Goal: Task Accomplishment & Management: Manage account settings

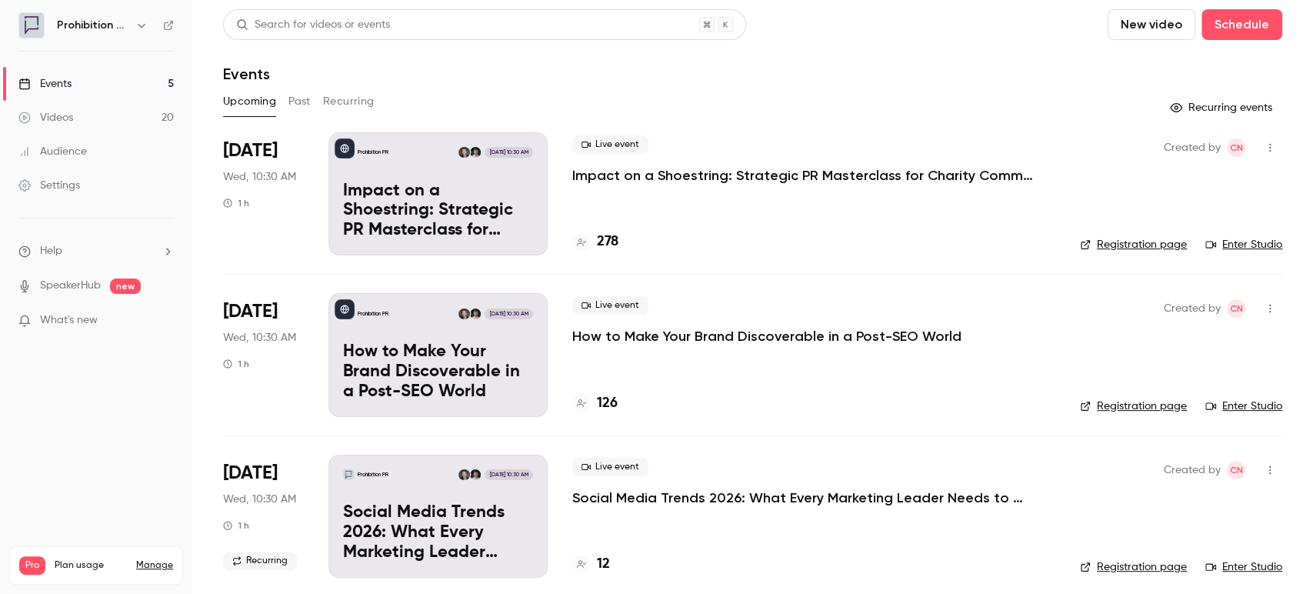
click at [90, 144] on link "Audience" at bounding box center [96, 152] width 192 height 34
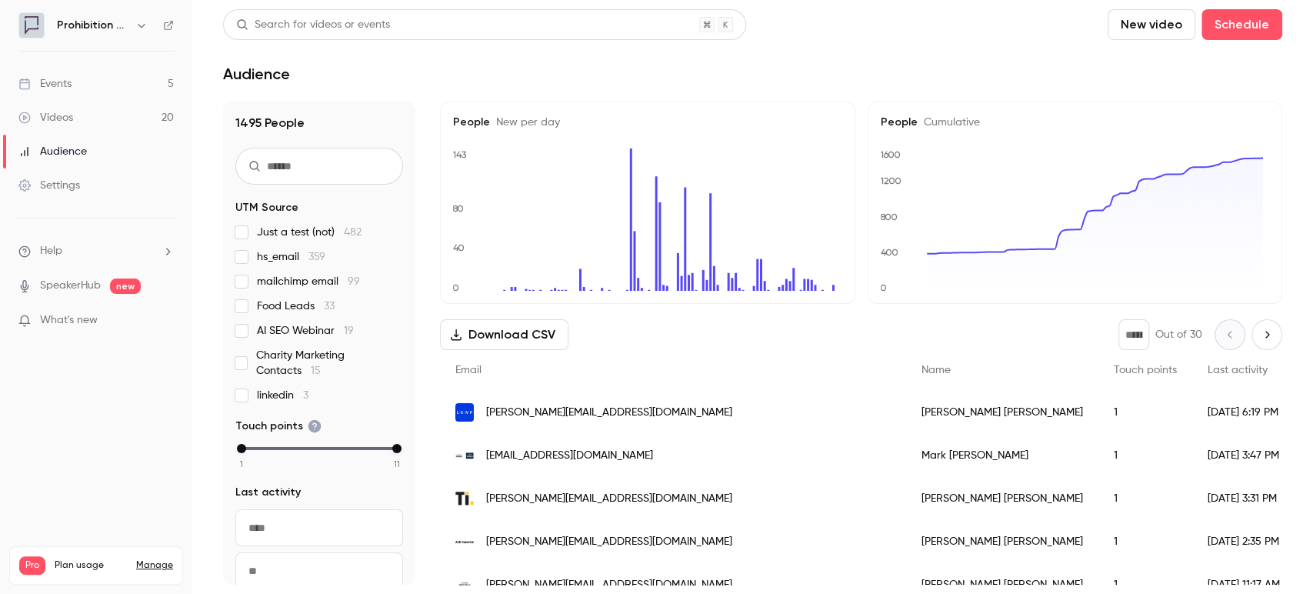
click at [291, 164] on input "text" at bounding box center [319, 166] width 168 height 37
type input "***"
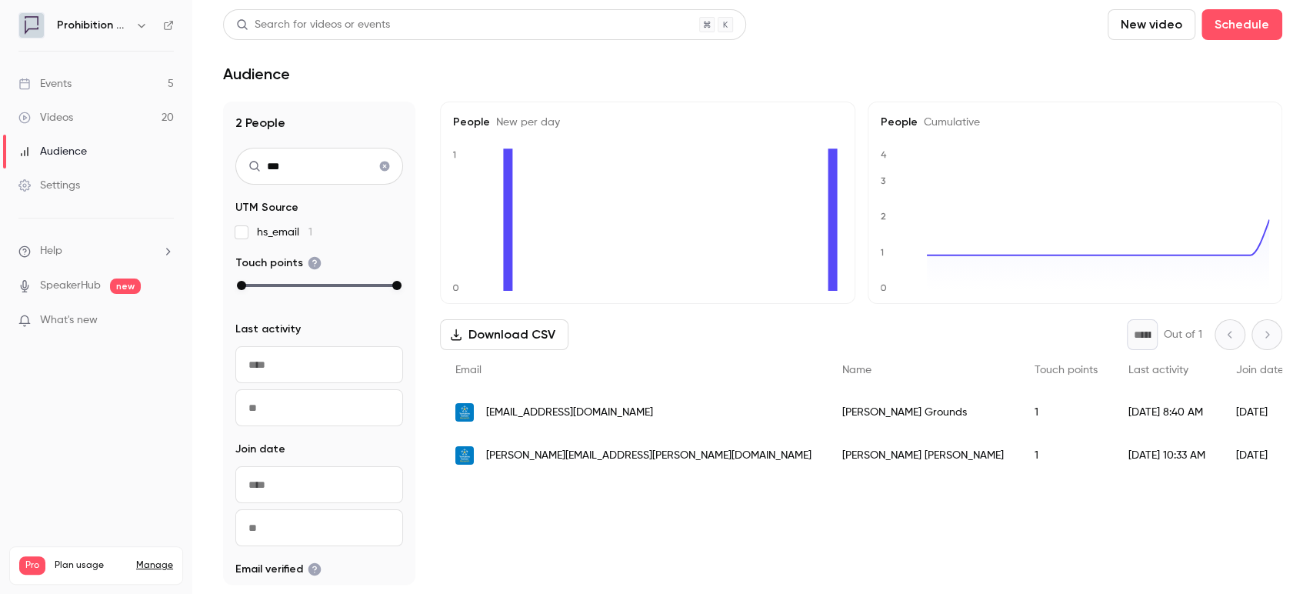
click at [585, 405] on span "[EMAIL_ADDRESS][DOMAIN_NAME]" at bounding box center [569, 412] width 167 height 16
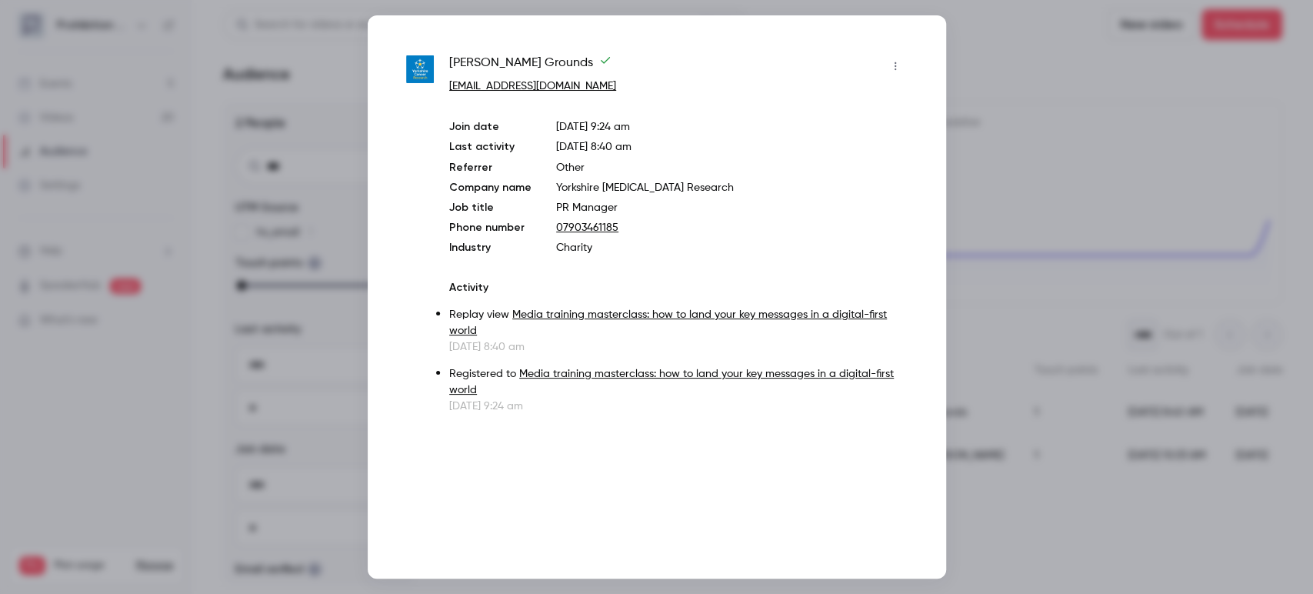
click at [969, 153] on div at bounding box center [656, 297] width 1313 height 594
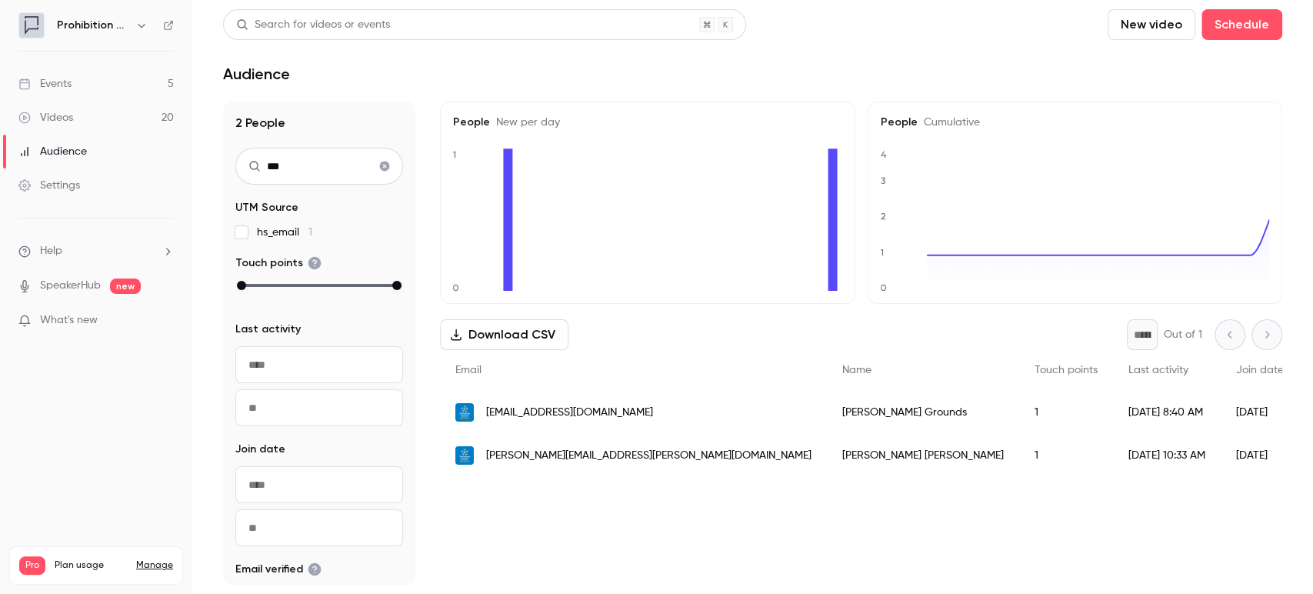
click at [535, 454] on span "[PERSON_NAME][EMAIL_ADDRESS][PERSON_NAME][DOMAIN_NAME]" at bounding box center [648, 456] width 325 height 16
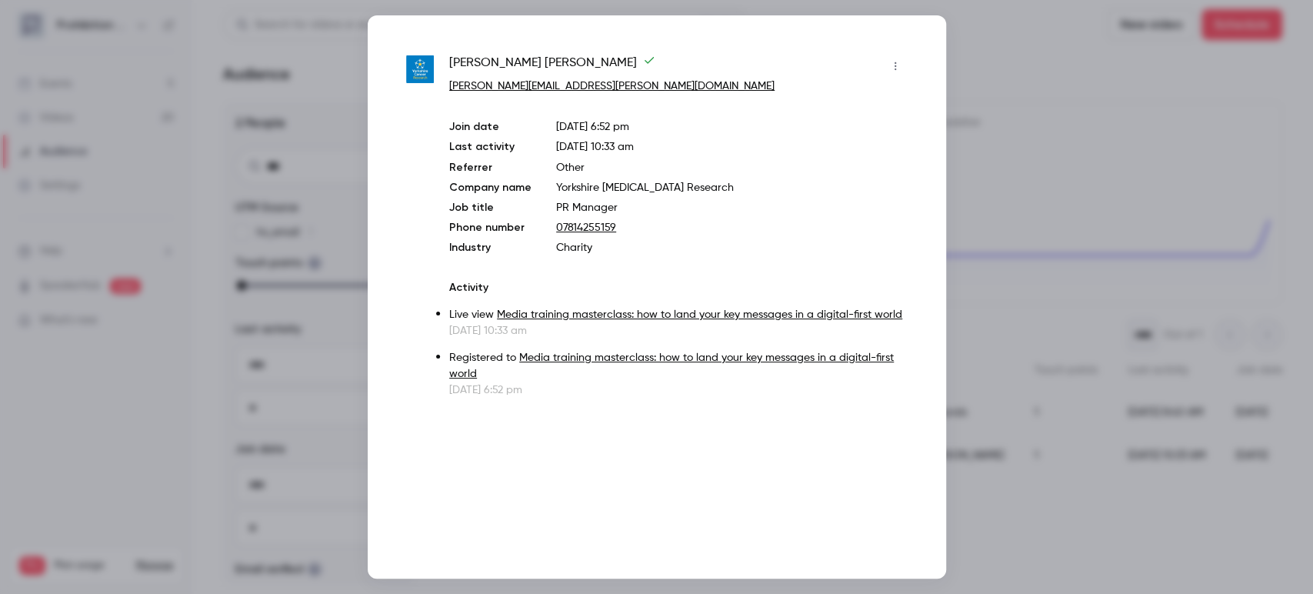
click at [990, 183] on div at bounding box center [656, 297] width 1313 height 594
